Goal: Information Seeking & Learning: Find specific page/section

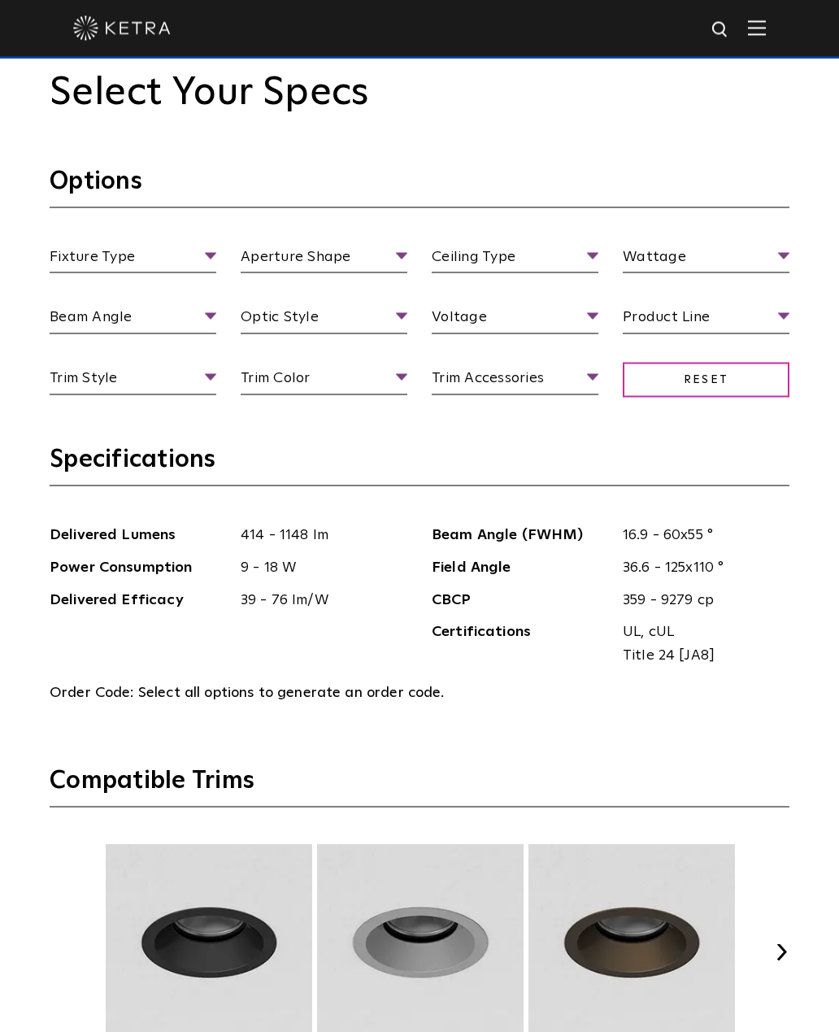
scroll to position [1822, 0]
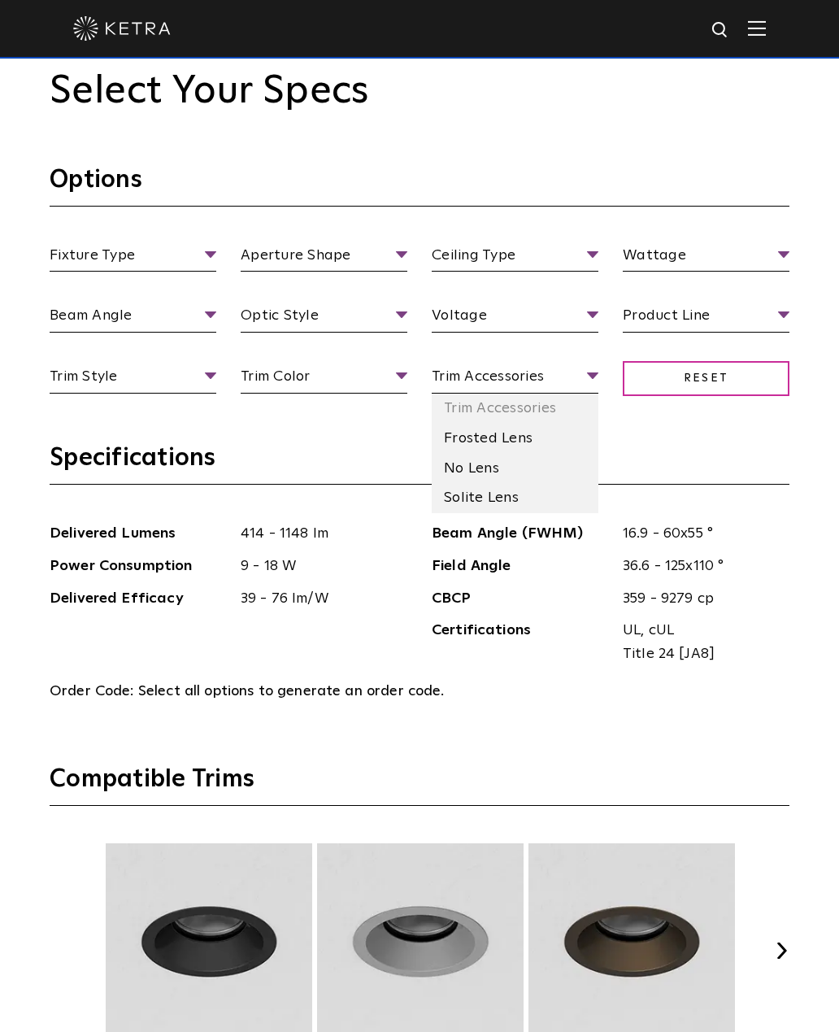
click at [547, 394] on span "Trim Accessories" at bounding box center [515, 379] width 167 height 28
click at [586, 394] on span "Trim Accessories" at bounding box center [515, 379] width 167 height 28
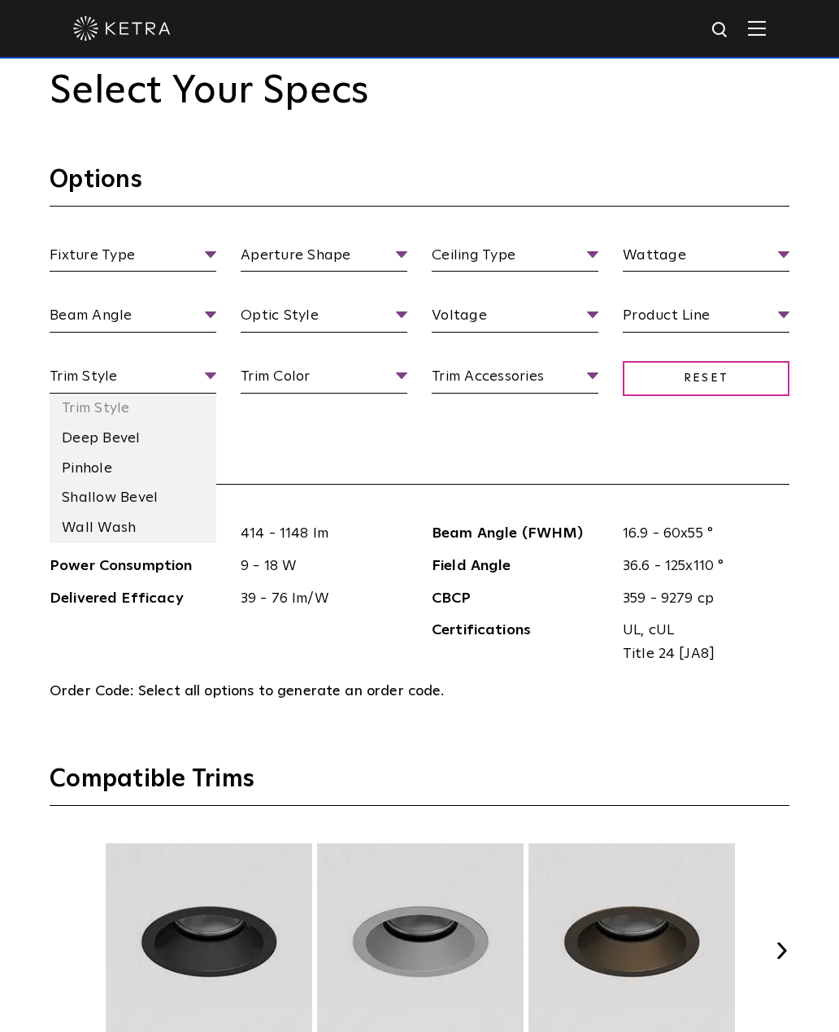
click at [199, 394] on span "Trim Style" at bounding box center [133, 379] width 167 height 28
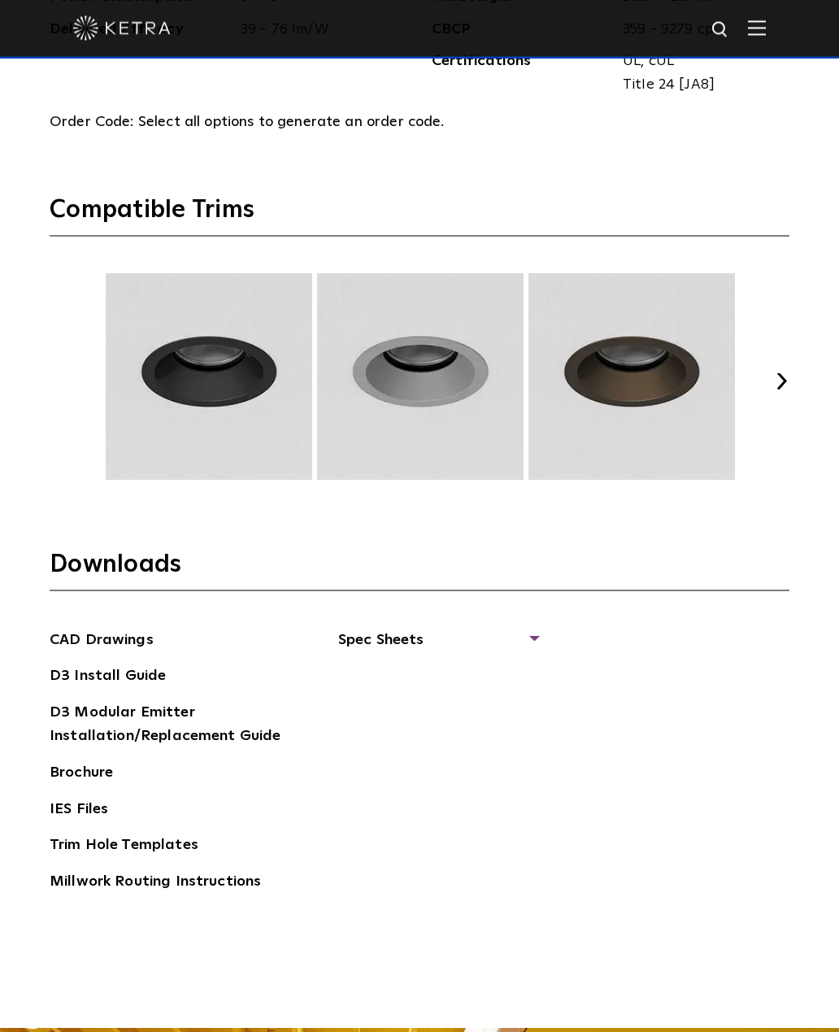
click at [779, 390] on button "Next" at bounding box center [781, 381] width 16 height 16
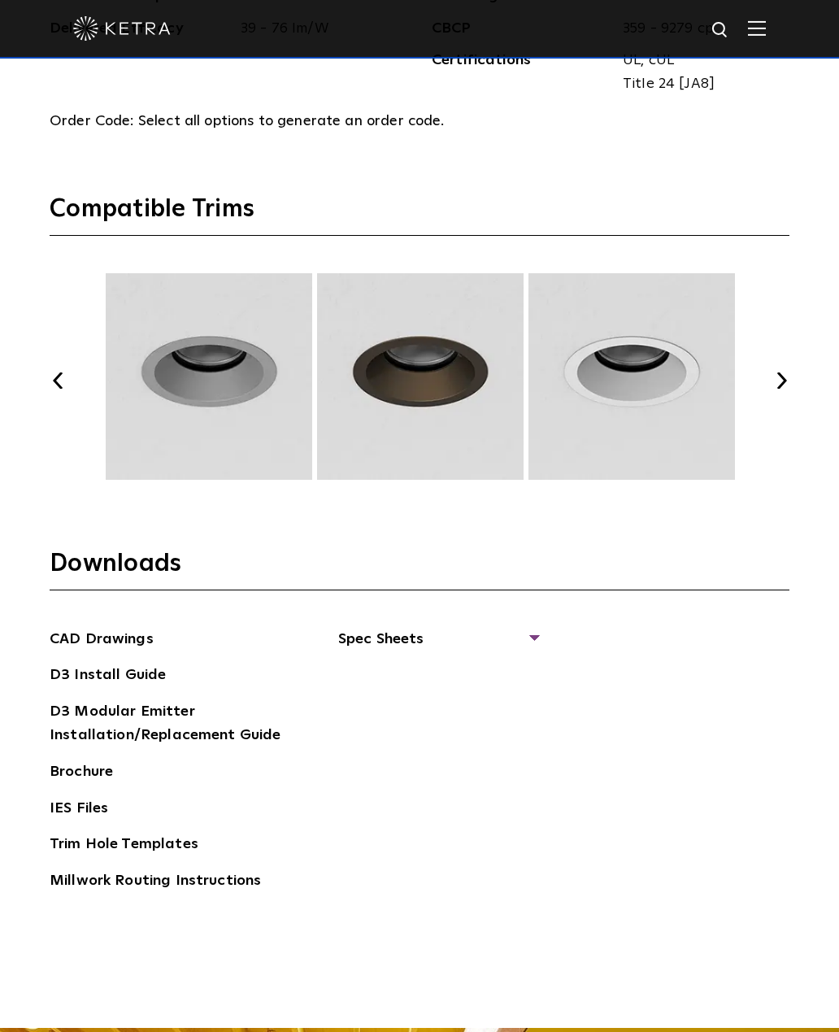
click at [778, 389] on button "Next" at bounding box center [781, 380] width 16 height 16
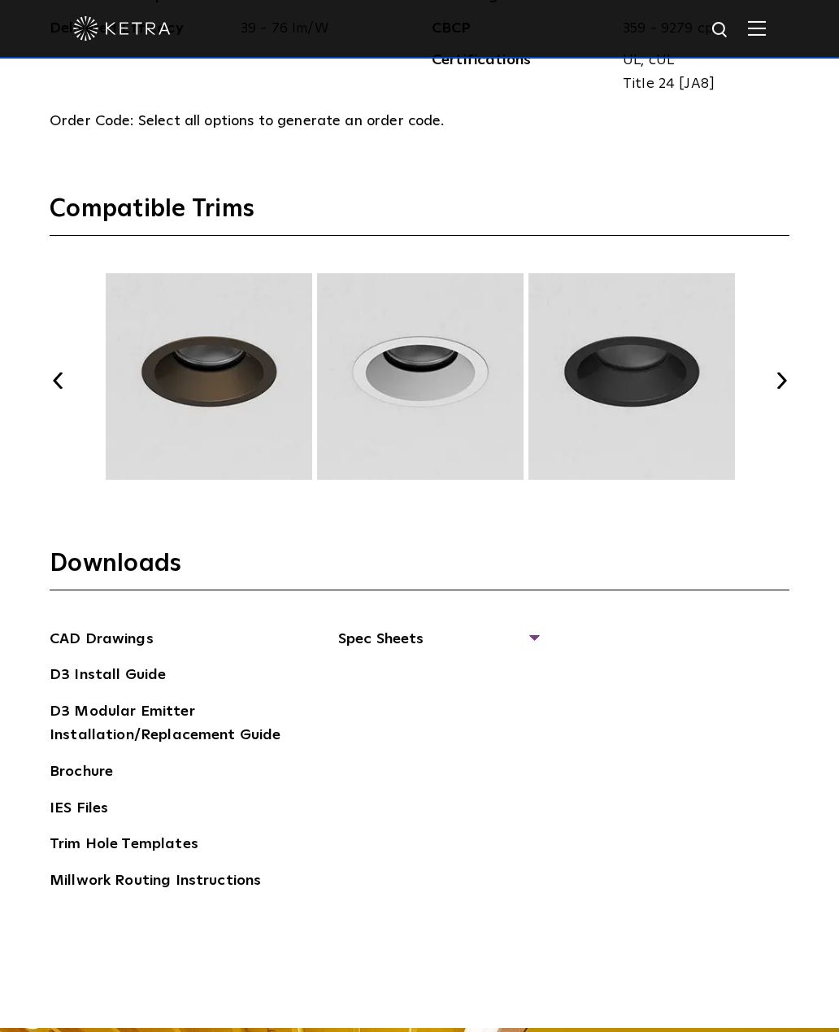
click at [777, 389] on button "Next" at bounding box center [781, 380] width 16 height 16
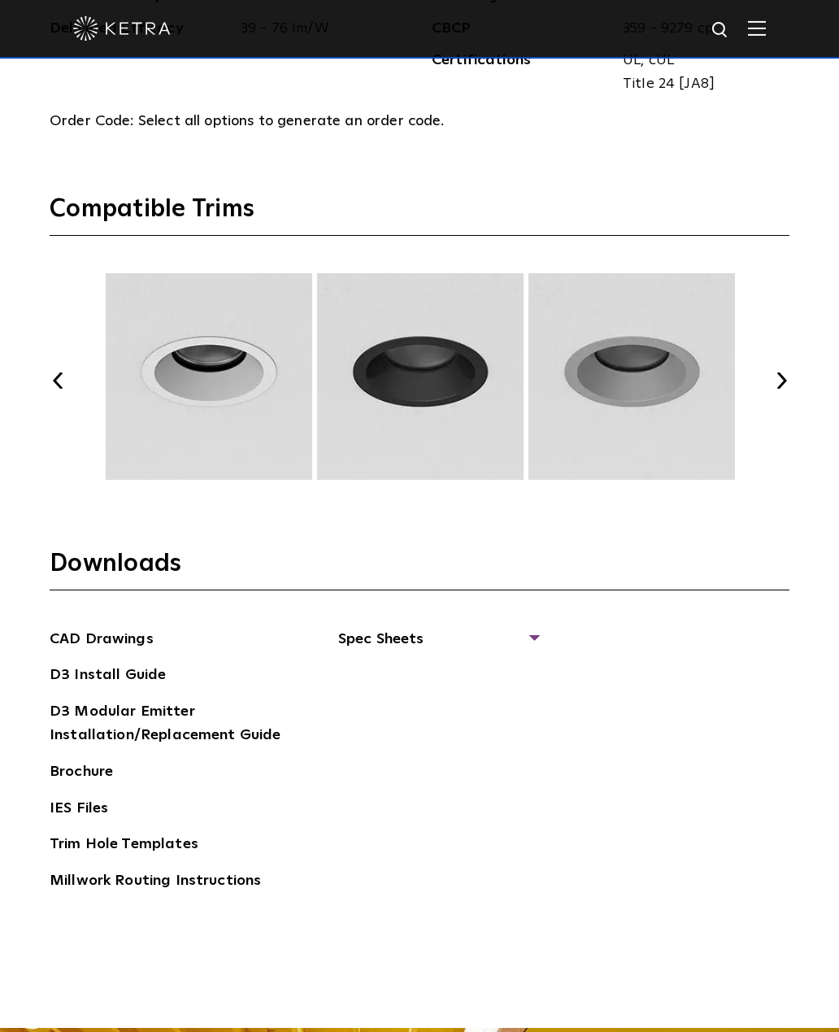
click at [783, 389] on button "Next" at bounding box center [781, 380] width 16 height 16
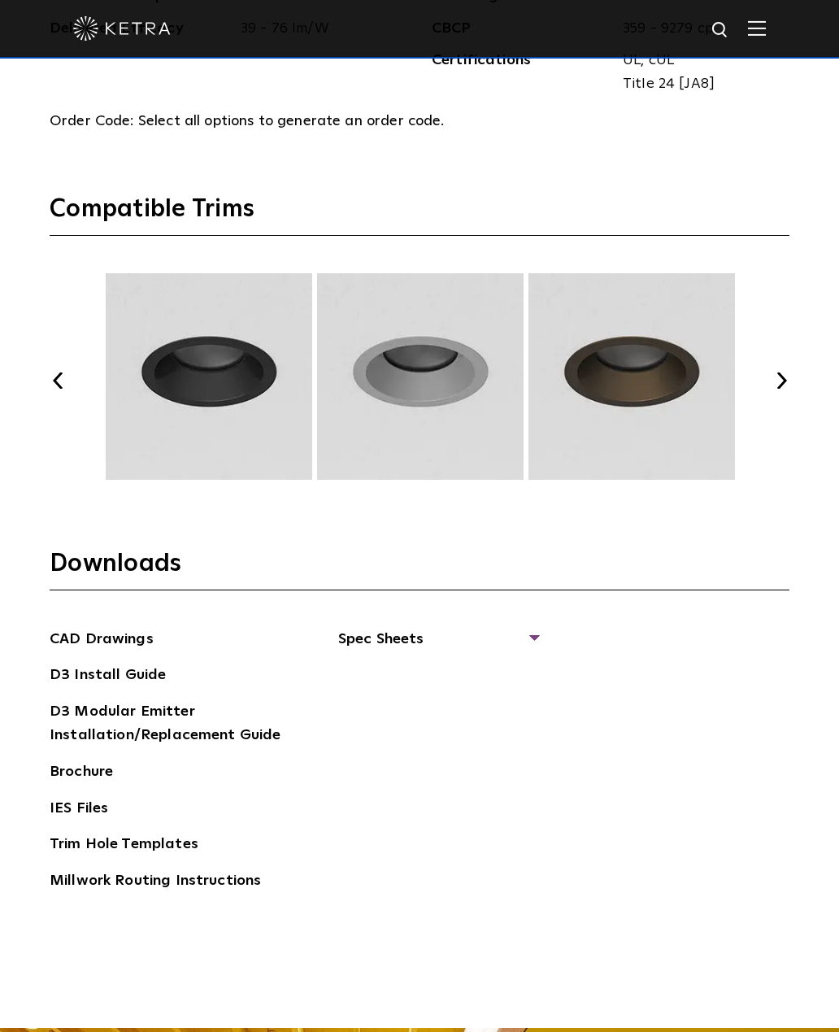
click at [778, 389] on button "Next" at bounding box center [781, 380] width 16 height 16
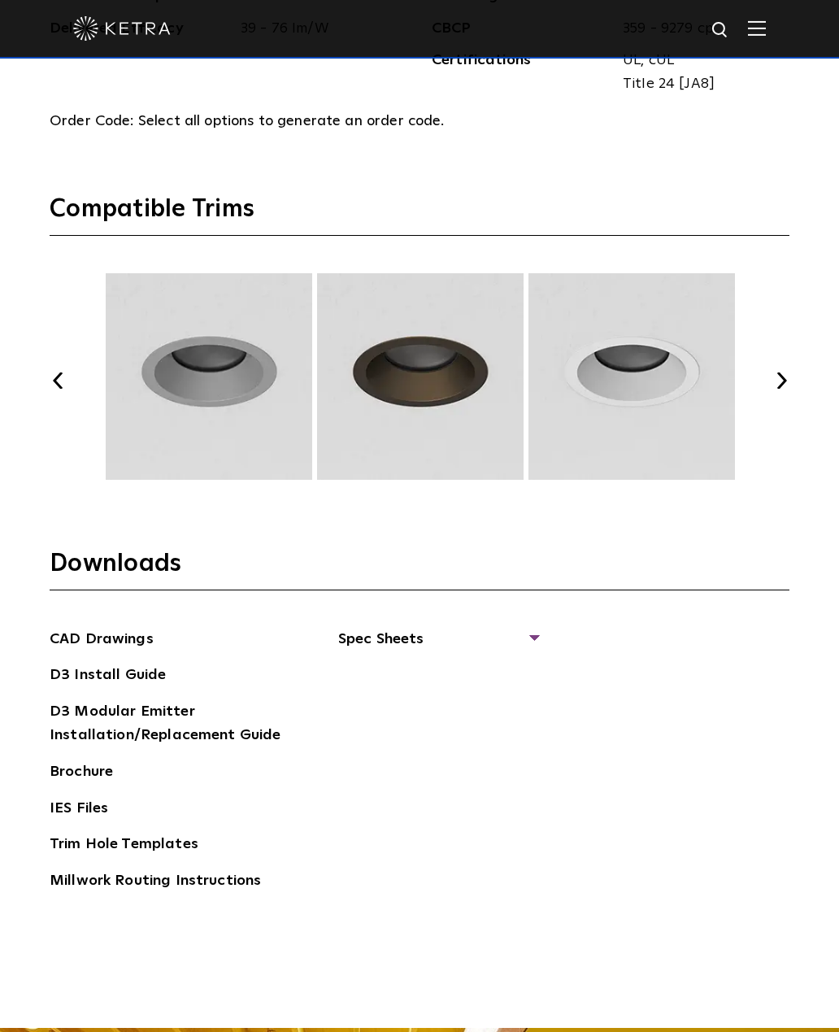
click at [777, 389] on button "Next" at bounding box center [781, 380] width 16 height 16
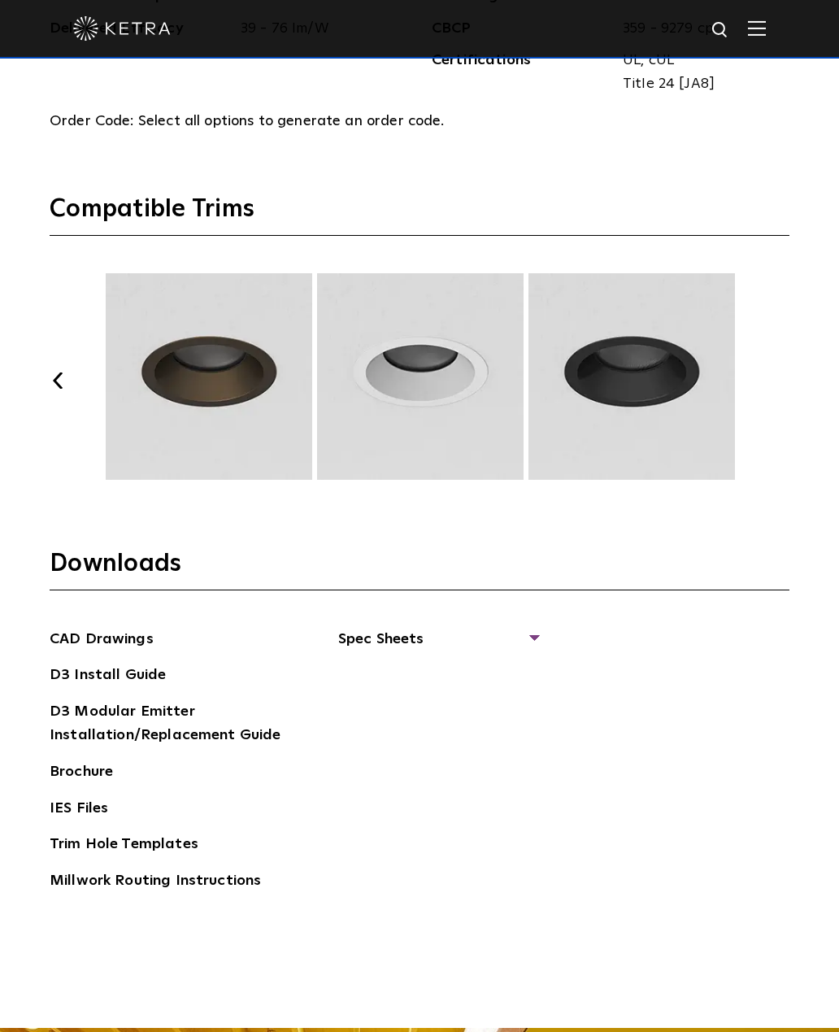
click at [779, 389] on button "Next" at bounding box center [781, 380] width 16 height 16
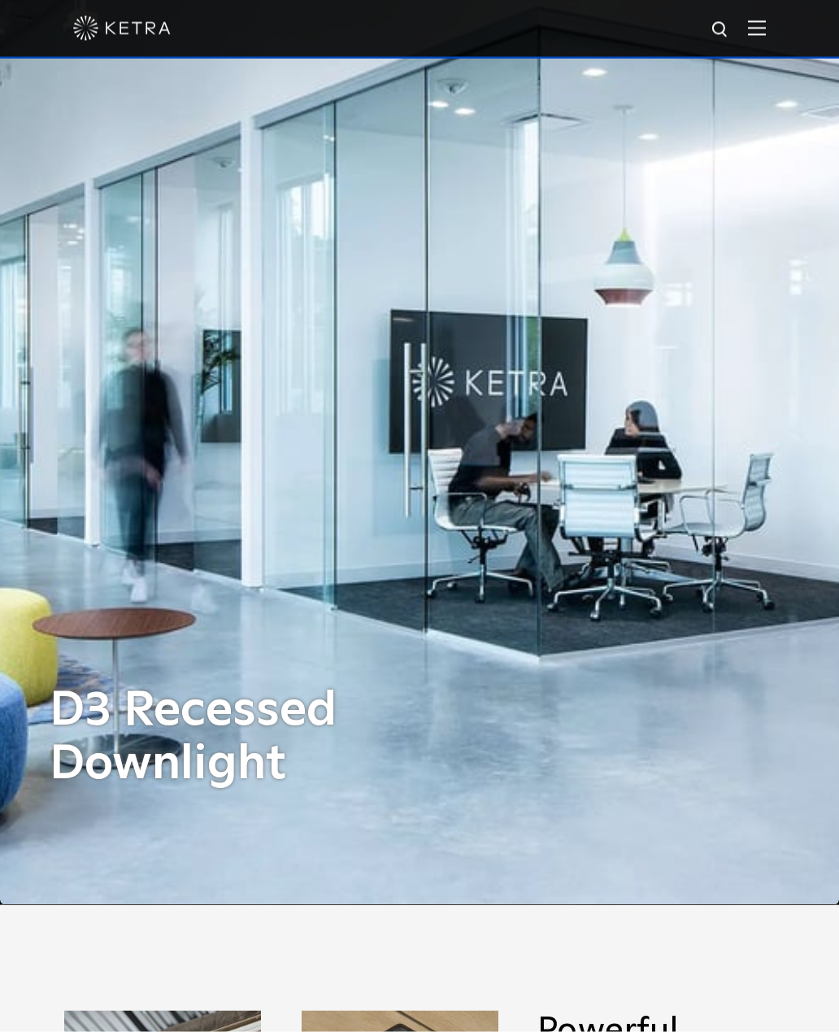
scroll to position [0, 0]
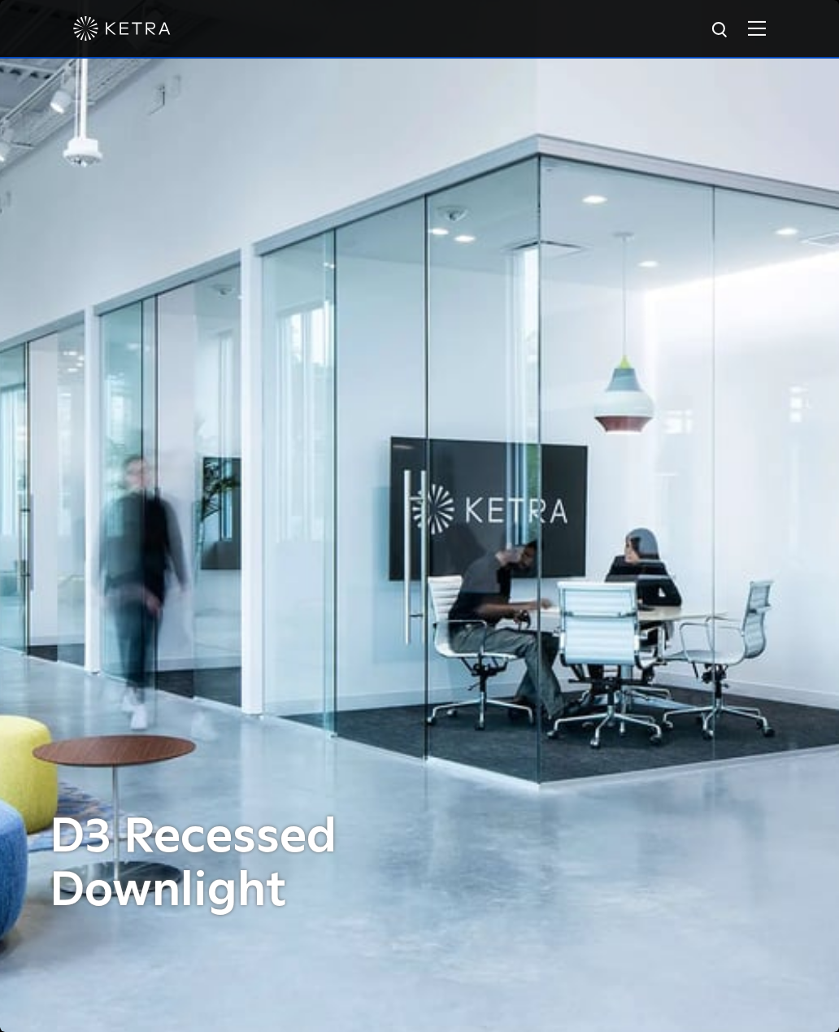
click at [763, 32] on img at bounding box center [757, 27] width 18 height 15
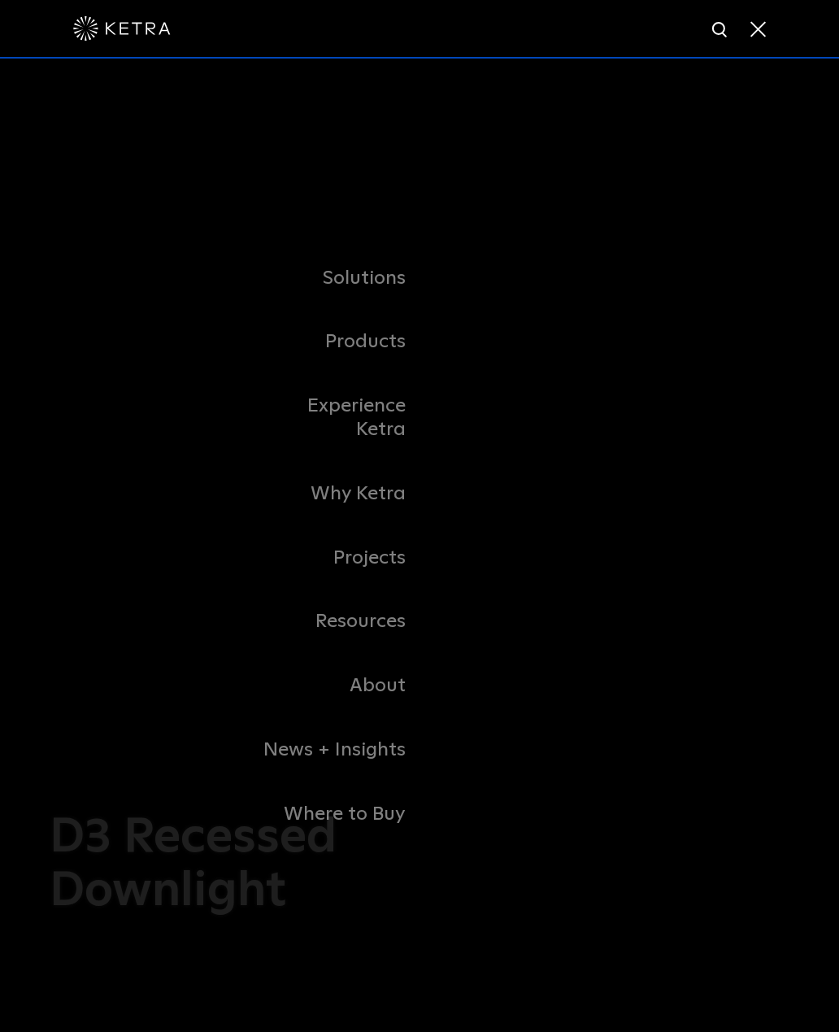
click at [0, 0] on link "Residential Products" at bounding box center [0, 0] width 0 height 0
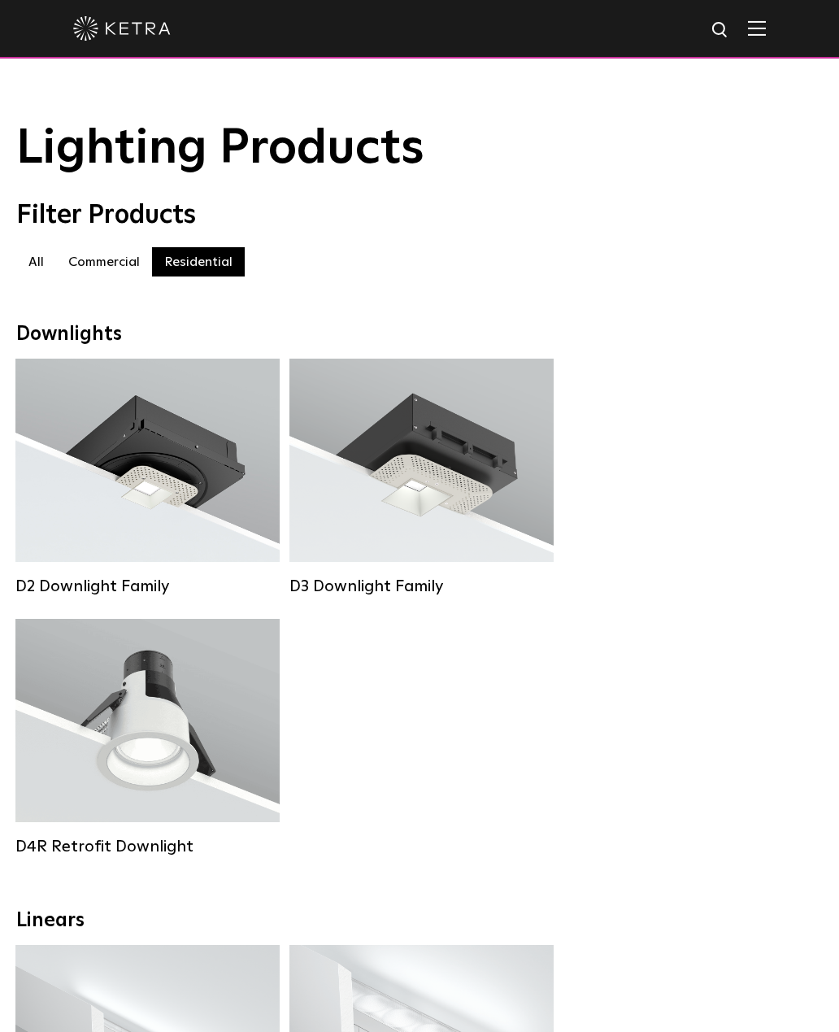
click at [765, 20] on div at bounding box center [419, 28] width 693 height 57
click at [769, 25] on div at bounding box center [419, 29] width 839 height 59
click at [758, 28] on img at bounding box center [757, 27] width 18 height 15
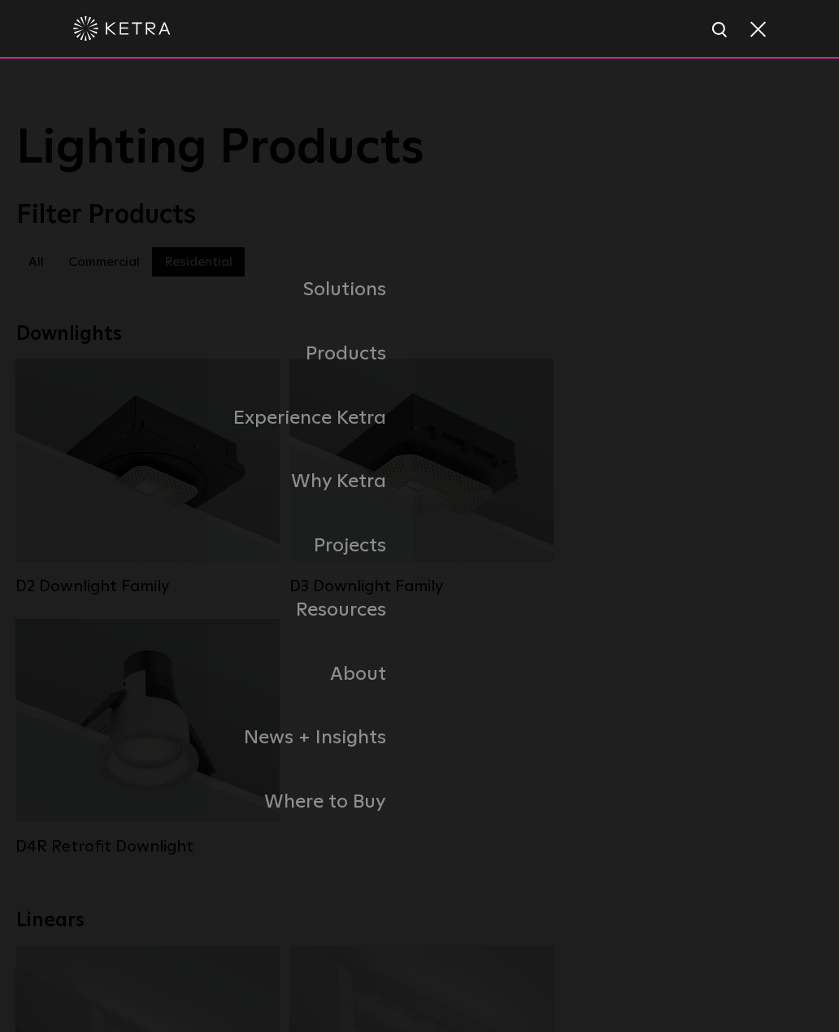
click at [714, 28] on img at bounding box center [721, 30] width 20 height 20
type input "Trim extension"
click at [681, 30] on button "Search" at bounding box center [681, 30] width 24 height 24
click at [688, 24] on img "Search" at bounding box center [682, 31] width 17 height 17
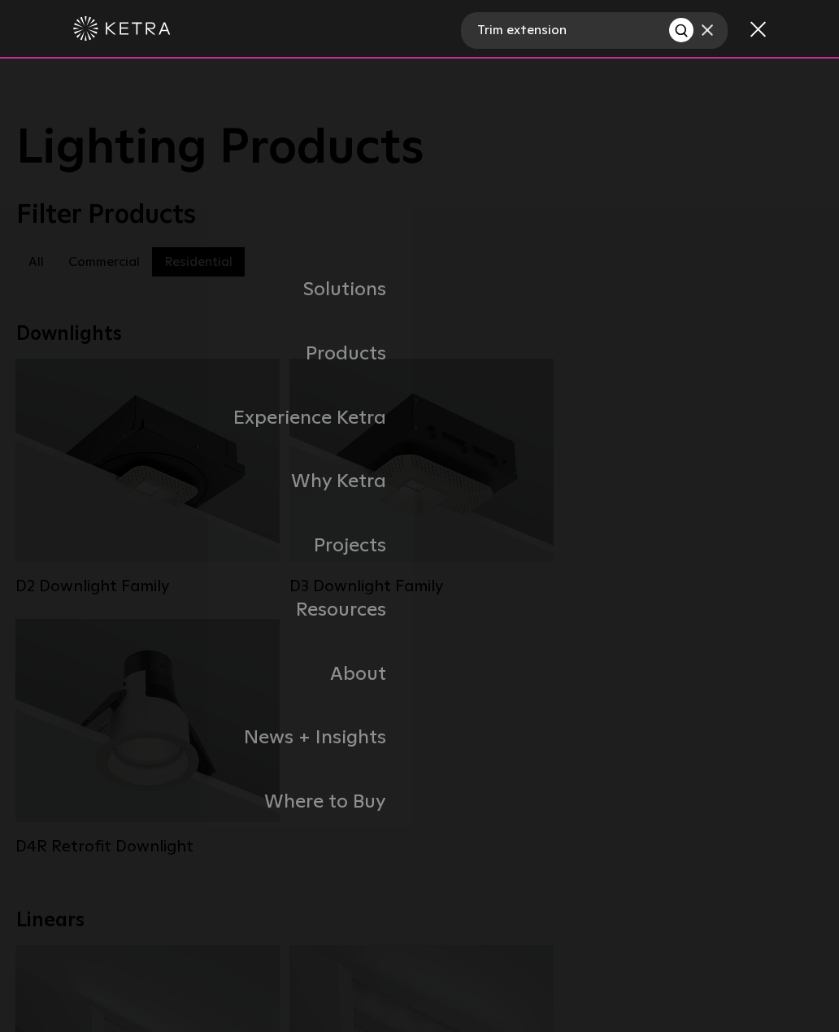
click at [690, 25] on img "Search" at bounding box center [682, 31] width 17 height 17
click at [687, 24] on img "Search" at bounding box center [682, 31] width 17 height 17
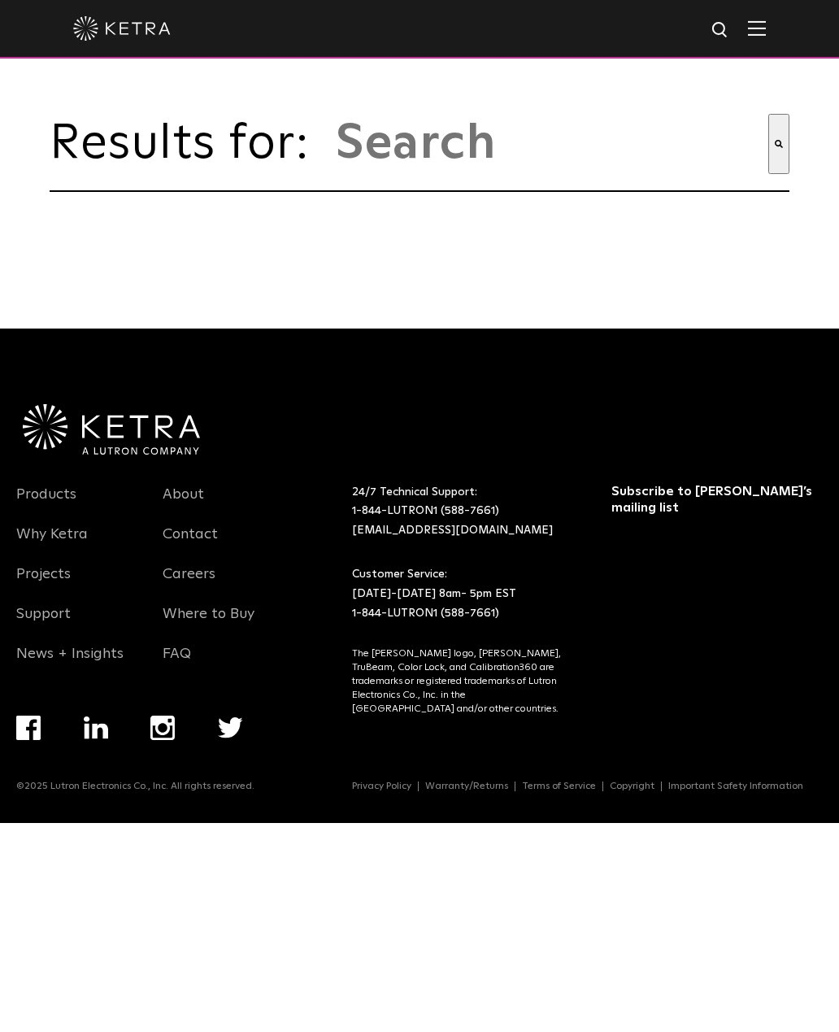
type input "trim extension"
